Goal: Check status: Check status

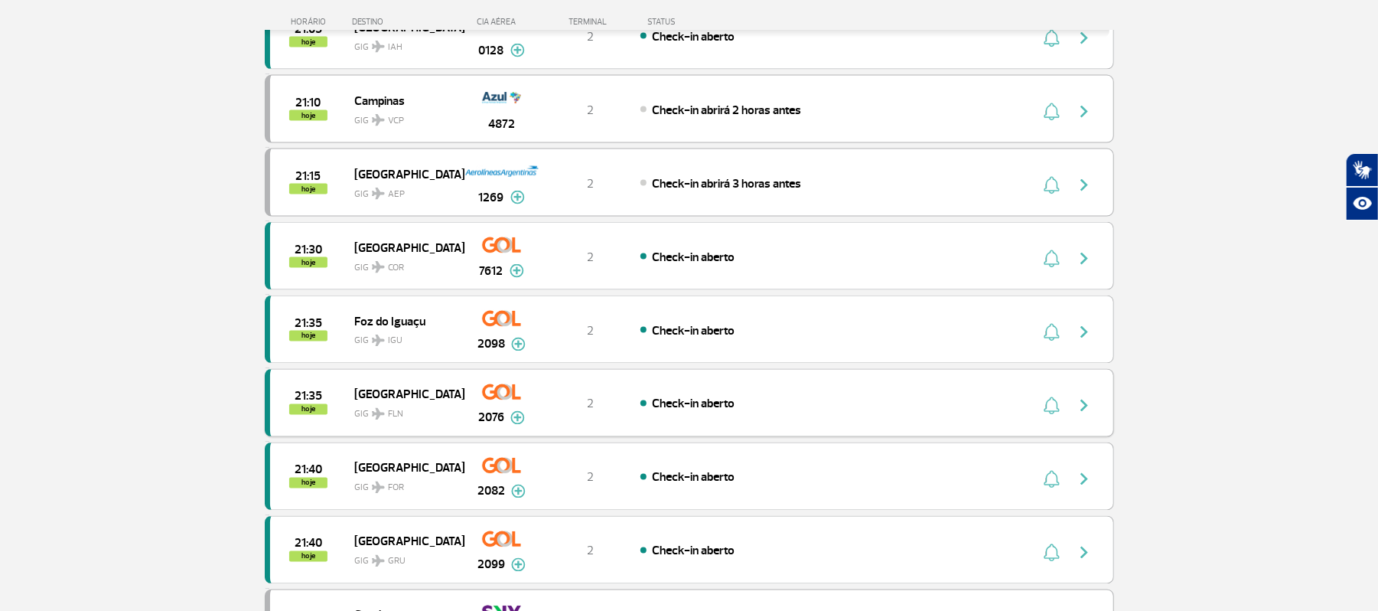
scroll to position [1734, 0]
click at [1084, 487] on img "button" at bounding box center [1084, 477] width 18 height 18
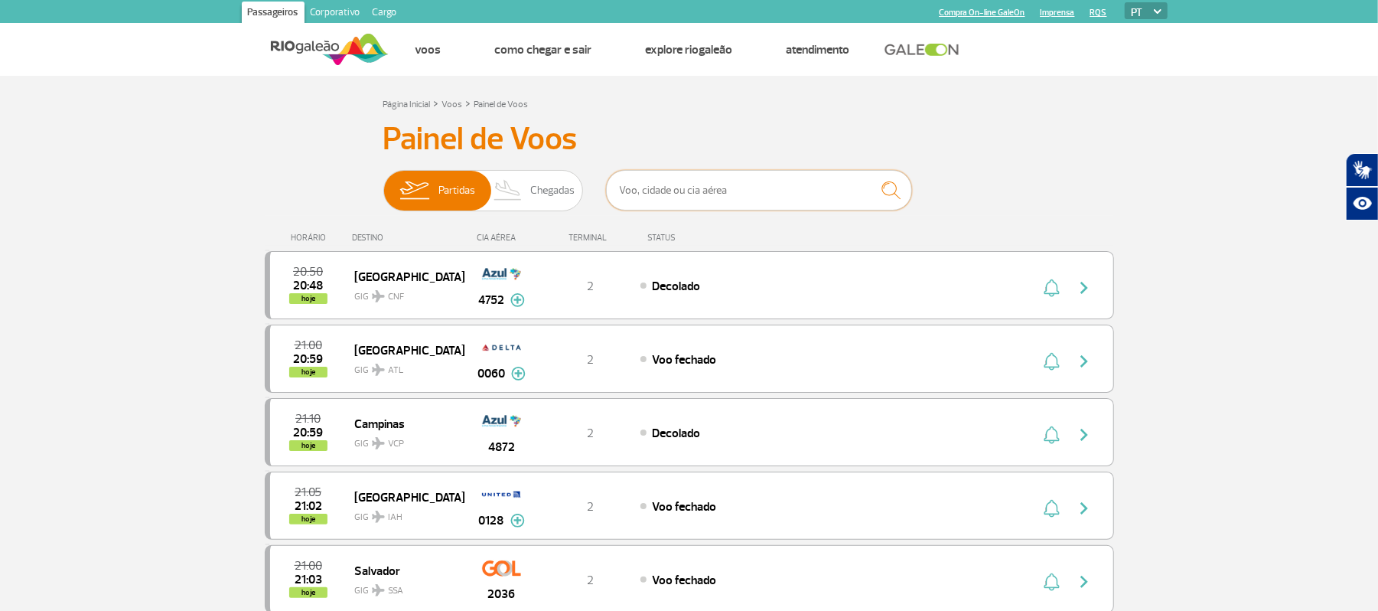
click at [745, 202] on input "text" at bounding box center [759, 190] width 306 height 41
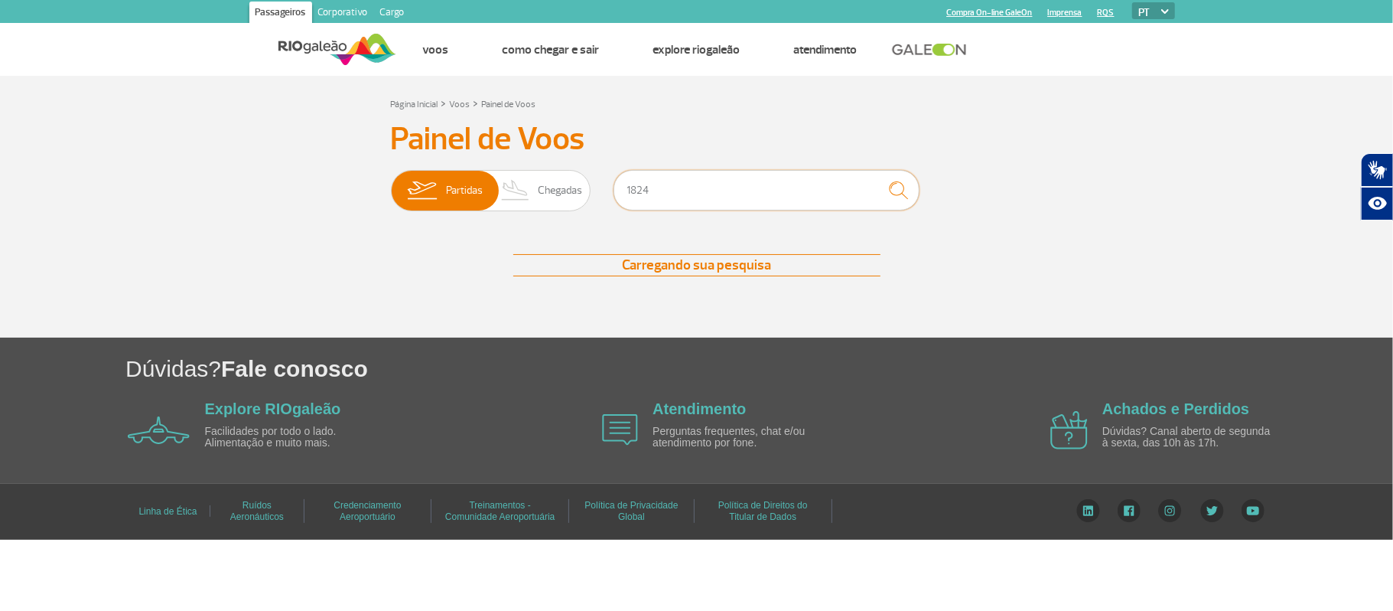
type input "1824"
click at [894, 184] on img "submit" at bounding box center [898, 189] width 33 height 31
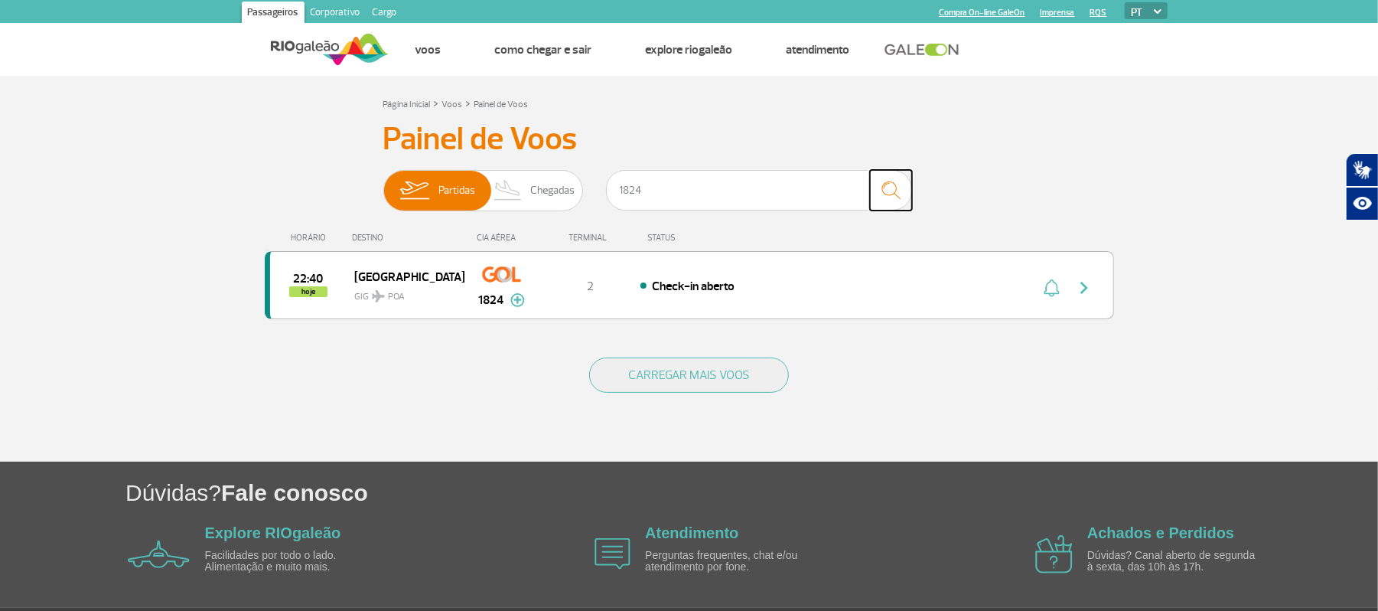
scroll to position [54, 0]
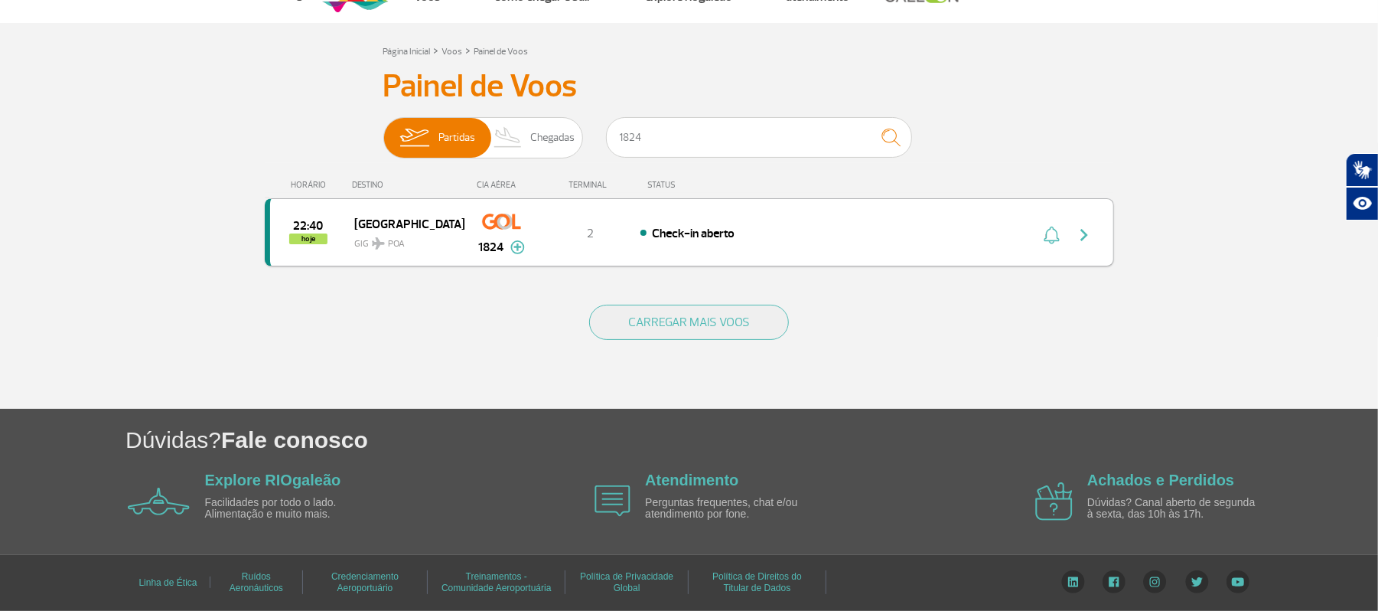
click at [1084, 230] on img "button" at bounding box center [1084, 235] width 18 height 18
